Goal: Check status

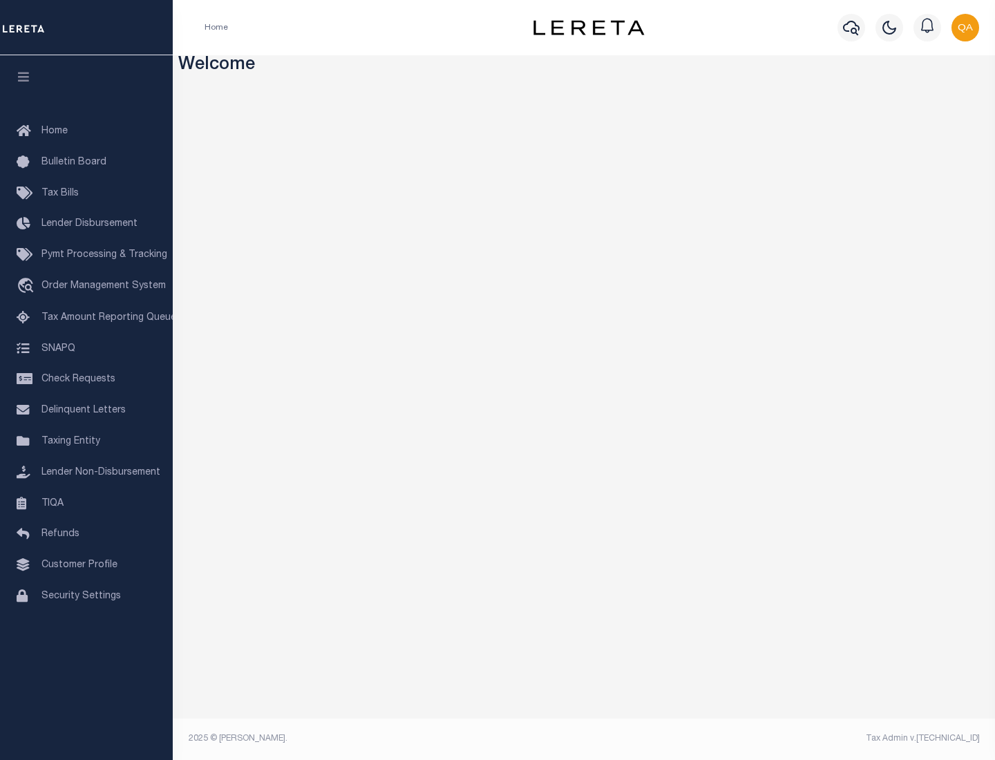
click at [86, 379] on span "Check Requests" at bounding box center [78, 380] width 74 height 10
select select "50"
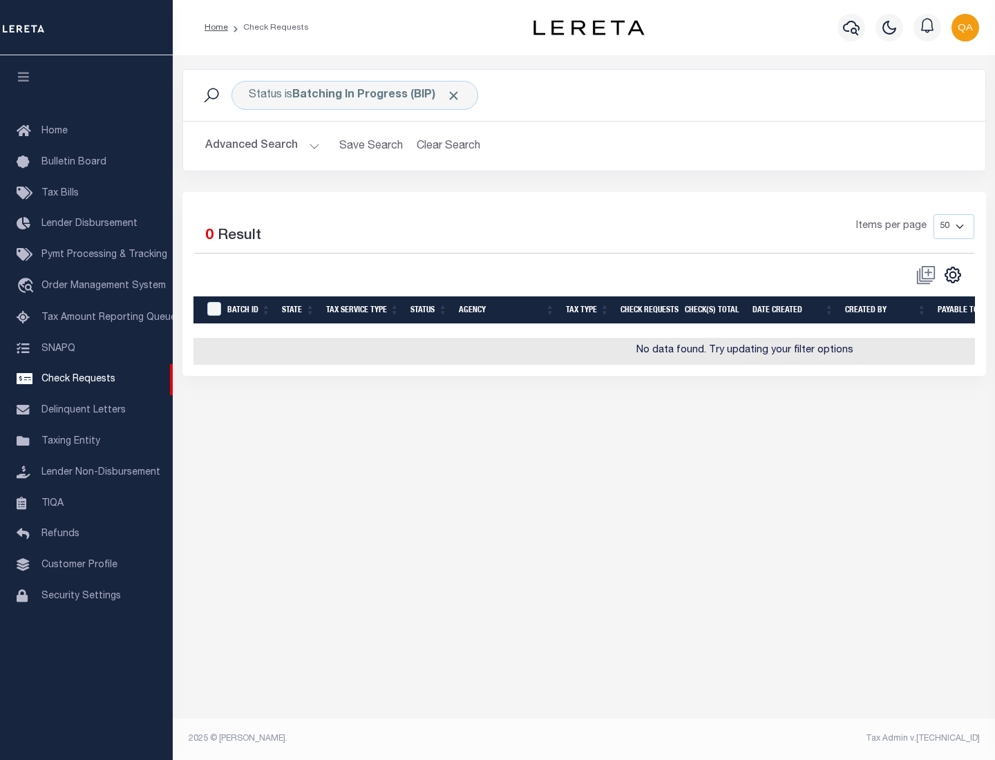
click at [454, 95] on span "Click to Remove" at bounding box center [454, 95] width 15 height 15
